Goal: Information Seeking & Learning: Learn about a topic

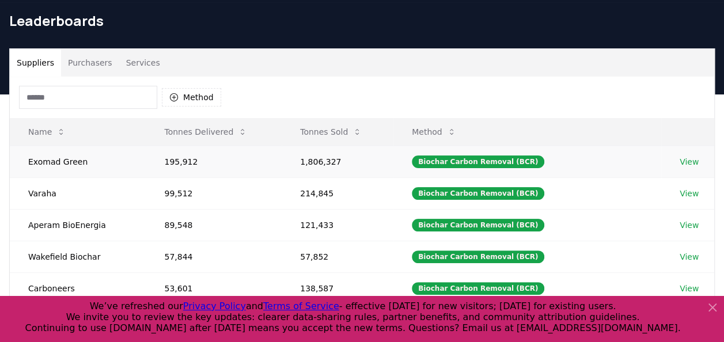
scroll to position [58, 0]
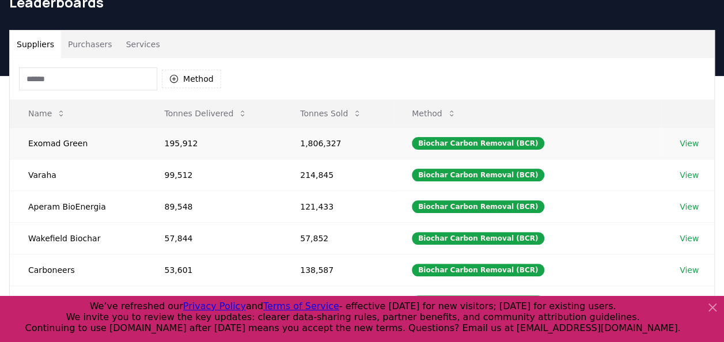
click at [691, 143] on link "View" at bounding box center [688, 144] width 19 height 12
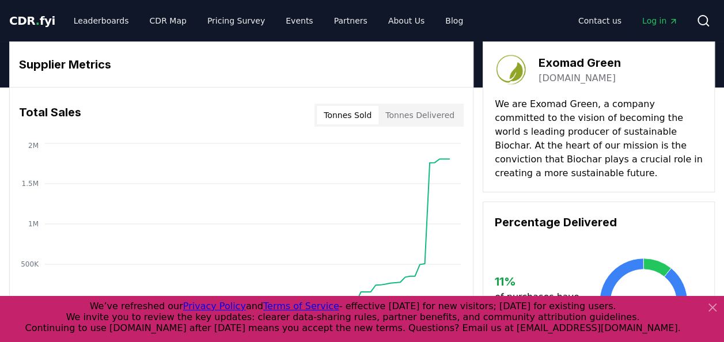
click at [713, 307] on icon at bounding box center [712, 307] width 7 height 7
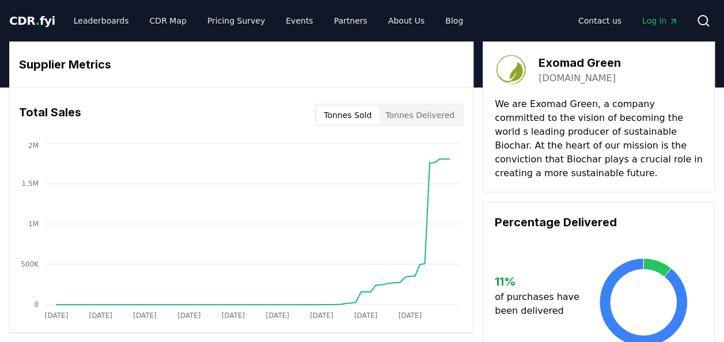
click at [427, 109] on button "Tonnes Delivered" at bounding box center [419, 115] width 83 height 18
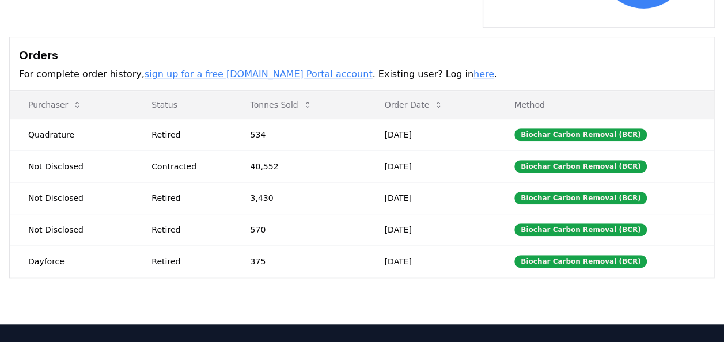
scroll to position [288, 0]
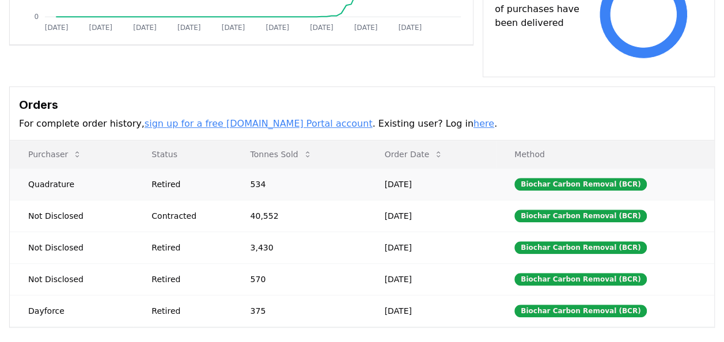
click at [55, 168] on td "Quadrature" at bounding box center [71, 184] width 123 height 32
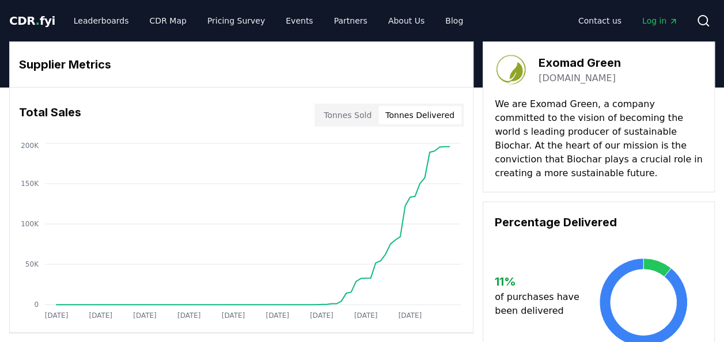
scroll to position [0, 0]
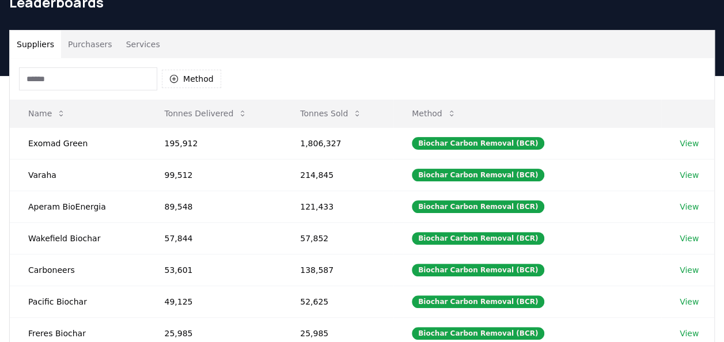
scroll to position [58, 0]
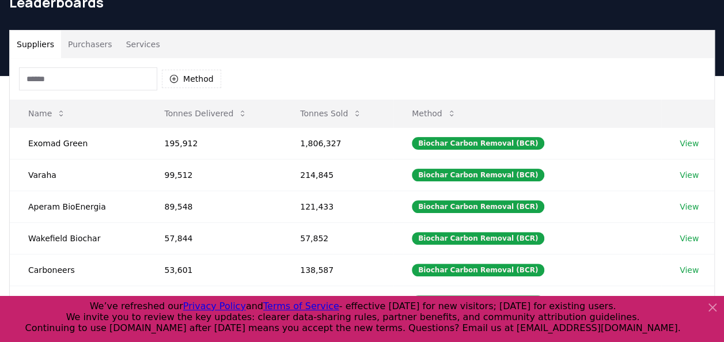
click at [79, 39] on button "Purchasers" at bounding box center [90, 45] width 58 height 28
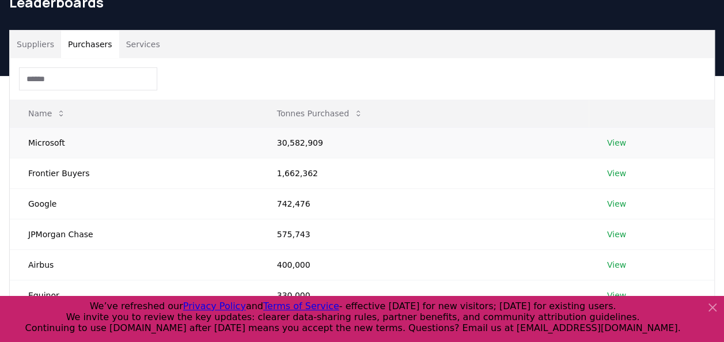
click at [616, 143] on link "View" at bounding box center [616, 143] width 19 height 12
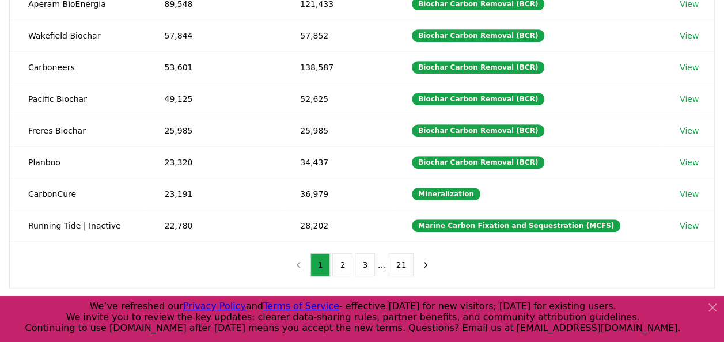
scroll to position [288, 0]
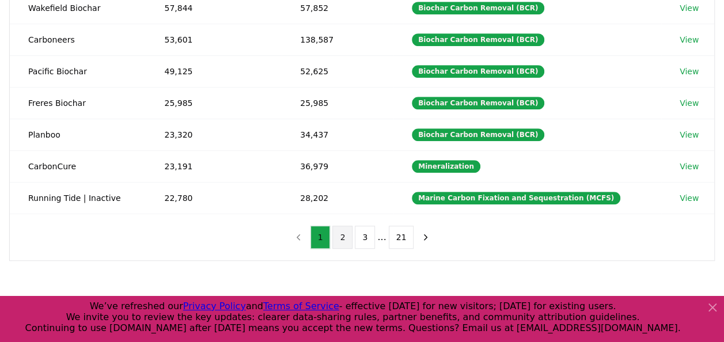
click at [347, 233] on button "2" at bounding box center [342, 237] width 20 height 23
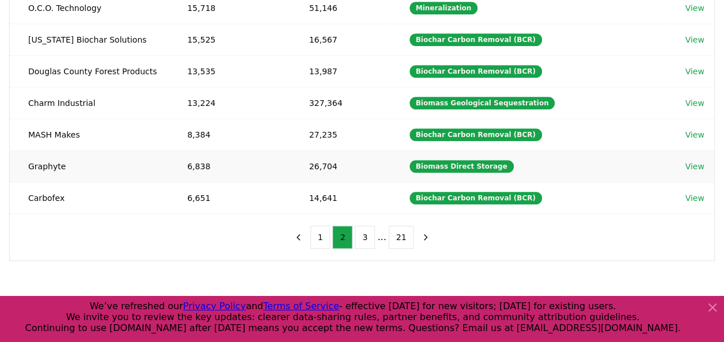
scroll to position [0, 0]
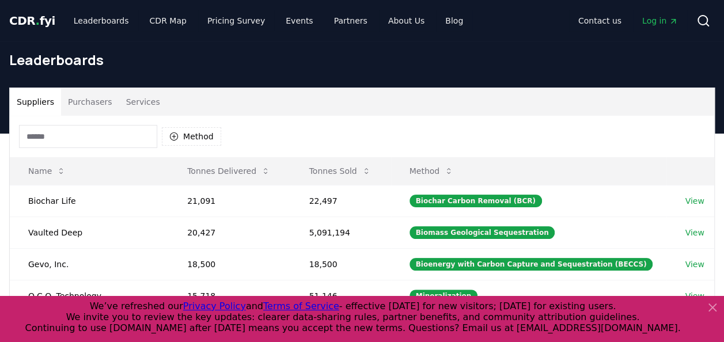
click at [64, 132] on input at bounding box center [88, 136] width 138 height 23
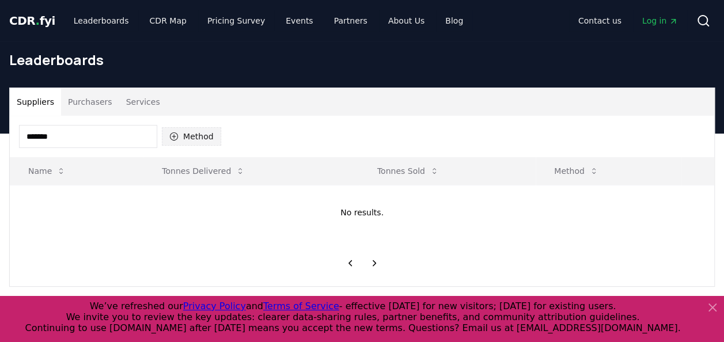
type input "*******"
click at [197, 139] on button "Method" at bounding box center [191, 136] width 59 height 18
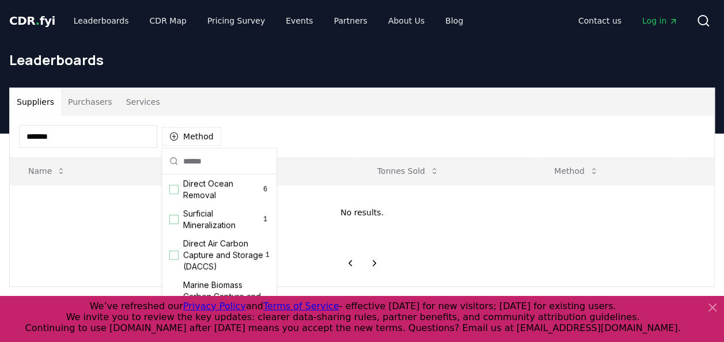
scroll to position [371, 0]
click at [327, 225] on td "No results." at bounding box center [362, 212] width 704 height 55
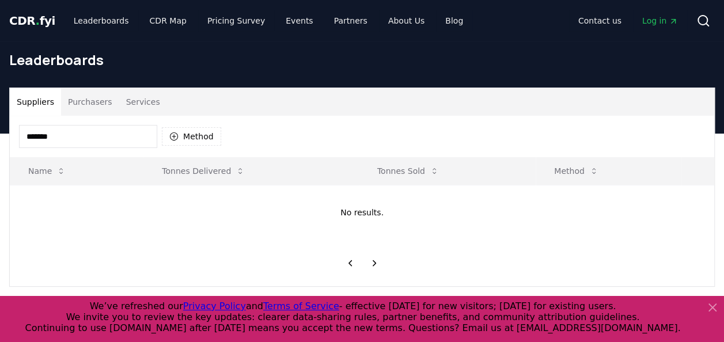
click at [86, 143] on input "*******" at bounding box center [88, 136] width 138 height 23
drag, startPoint x: 81, startPoint y: 136, endPoint x: -2, endPoint y: 131, distance: 83.0
click at [0, 131] on html "CDR . fyi Leaderboards CDR Map Pricing Survey Events Partners About Us Blog Con…" at bounding box center [362, 330] width 724 height 660
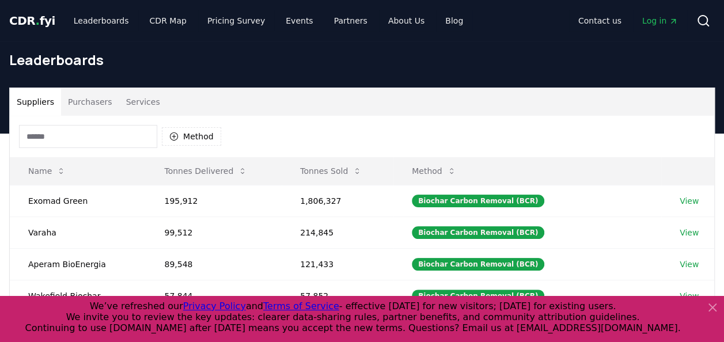
click at [334, 121] on div "Method" at bounding box center [362, 136] width 704 height 41
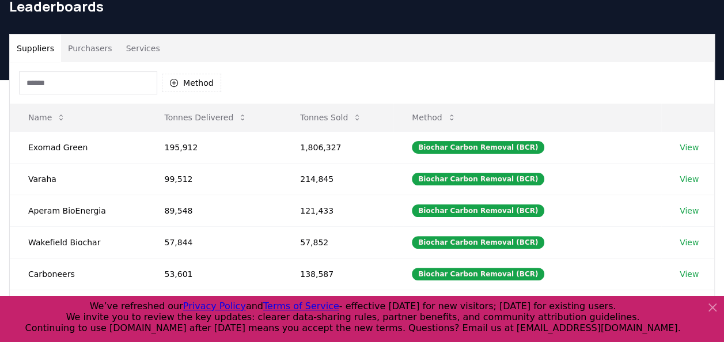
scroll to position [115, 0]
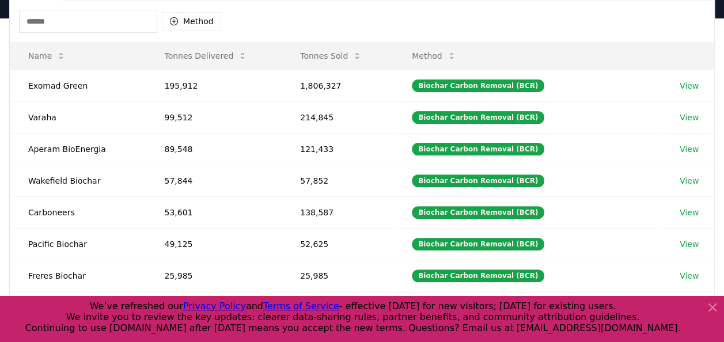
click at [708, 302] on icon at bounding box center [712, 308] width 14 height 14
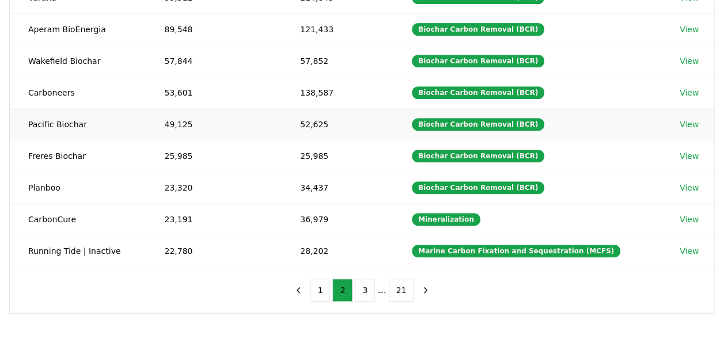
scroll to position [230, 0]
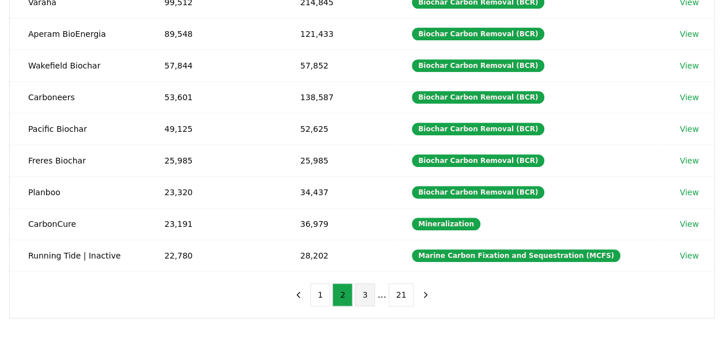
click at [366, 290] on button "3" at bounding box center [365, 294] width 20 height 23
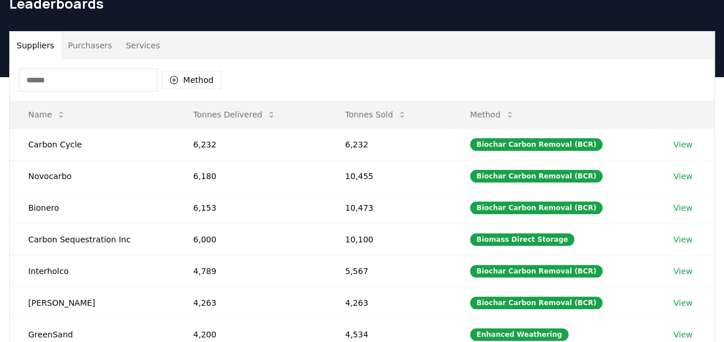
scroll to position [0, 0]
